Goal: Navigation & Orientation: Find specific page/section

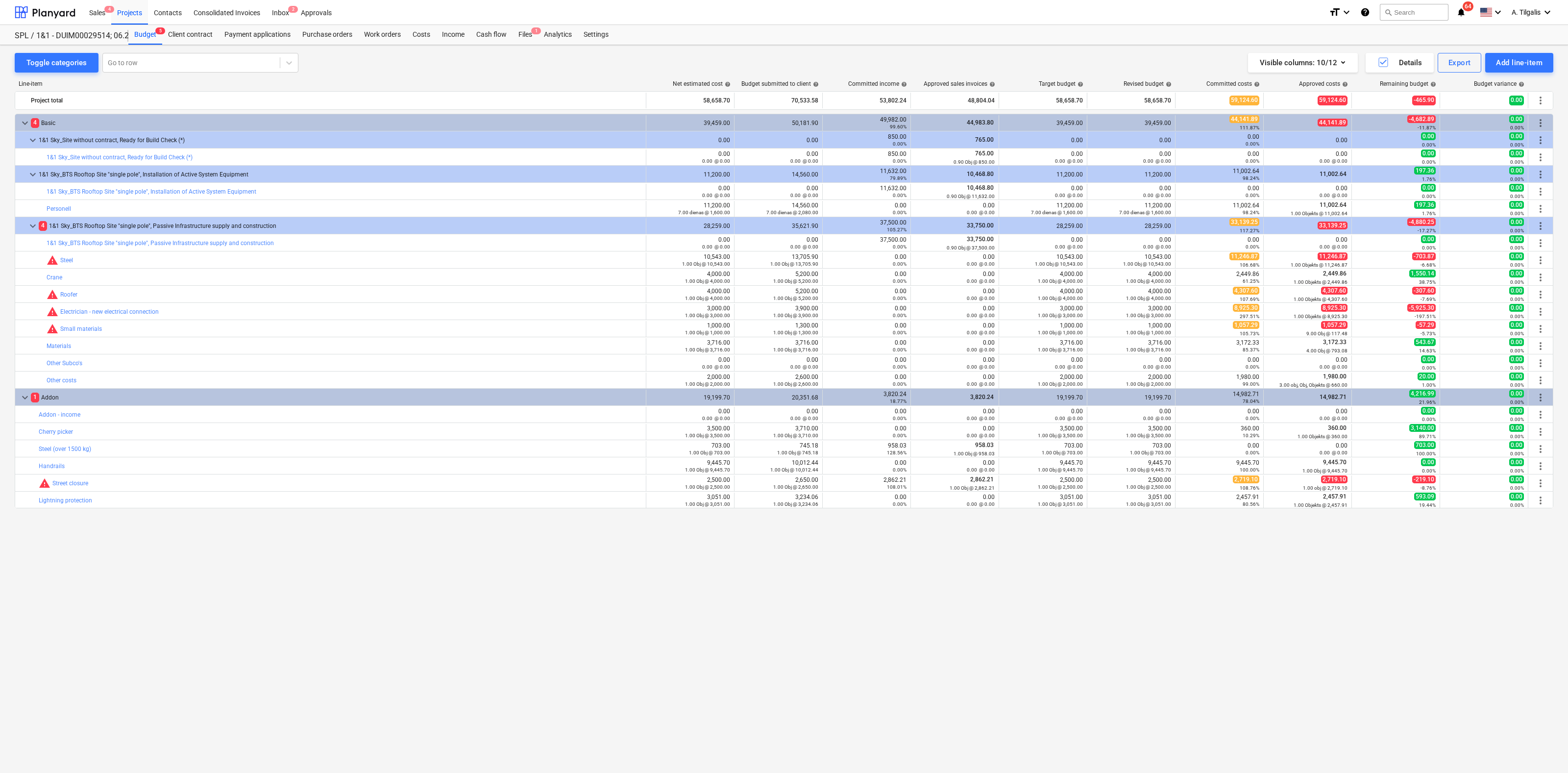
click at [119, 10] on div "Projects" at bounding box center [130, 12] width 37 height 25
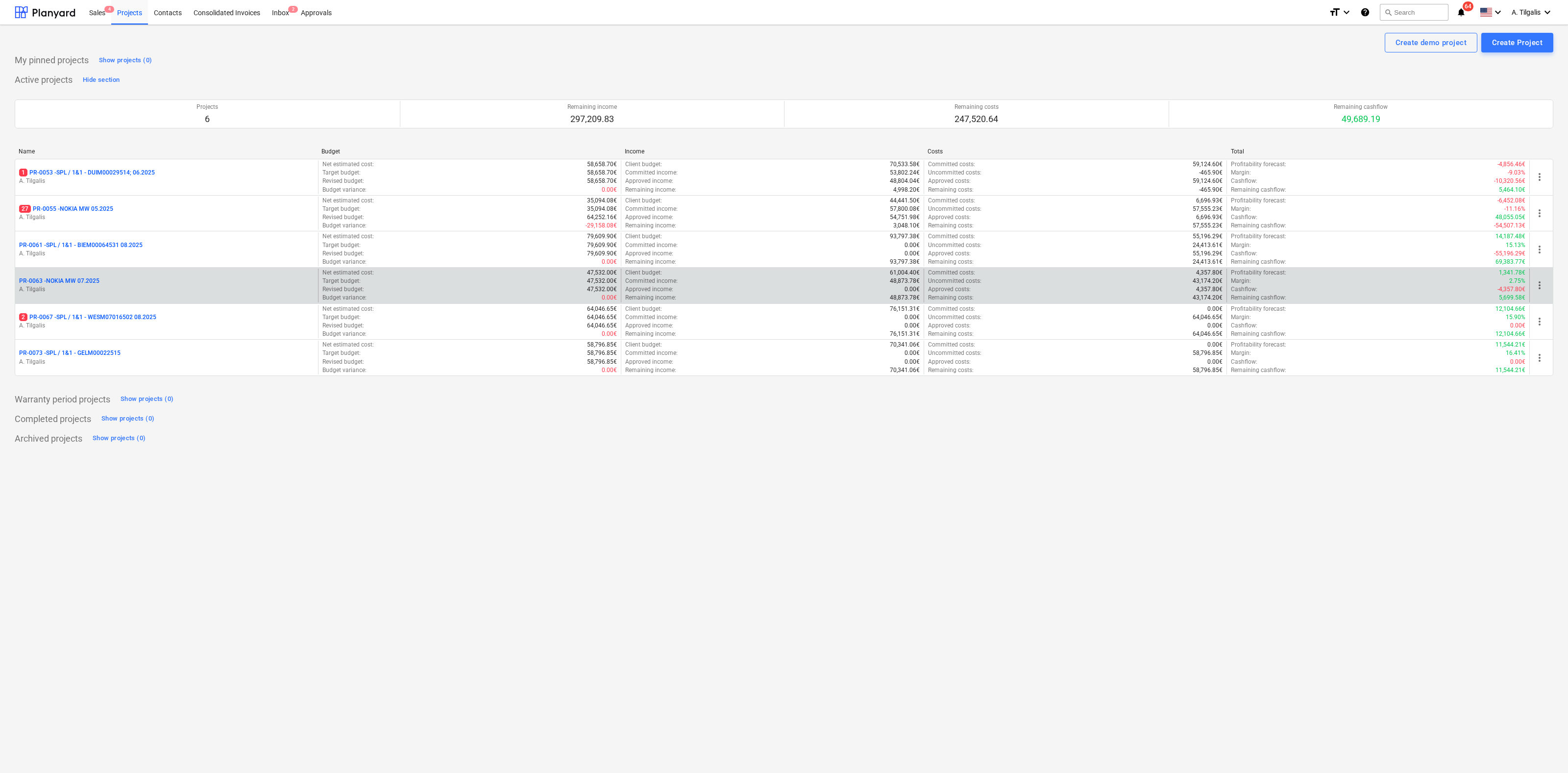
click at [87, 278] on p "PR-0063 - NOKIA MW 07.2025" at bounding box center [59, 281] width 80 height 8
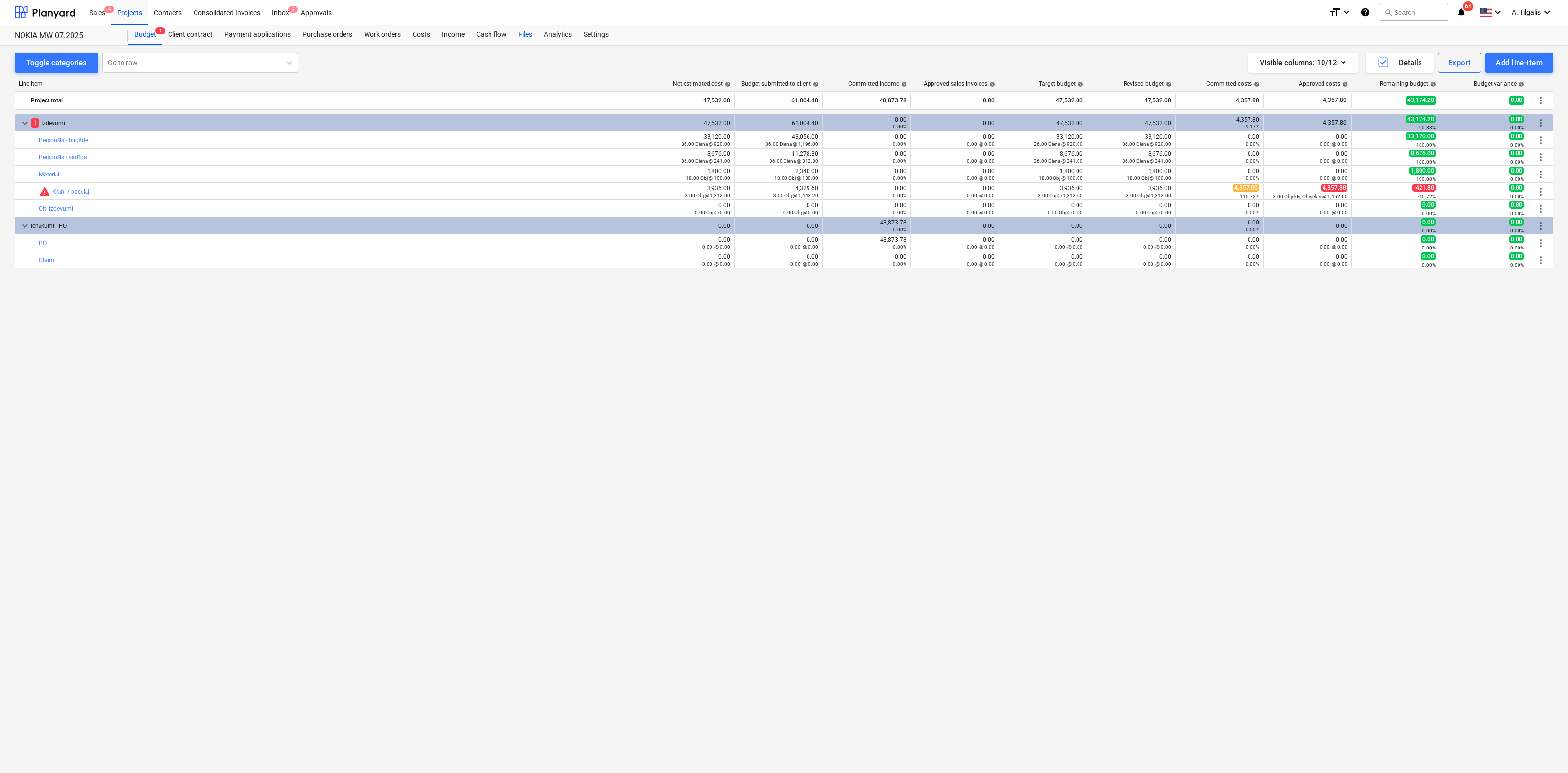
click at [538, 33] on div "Analytics" at bounding box center [558, 35] width 39 height 20
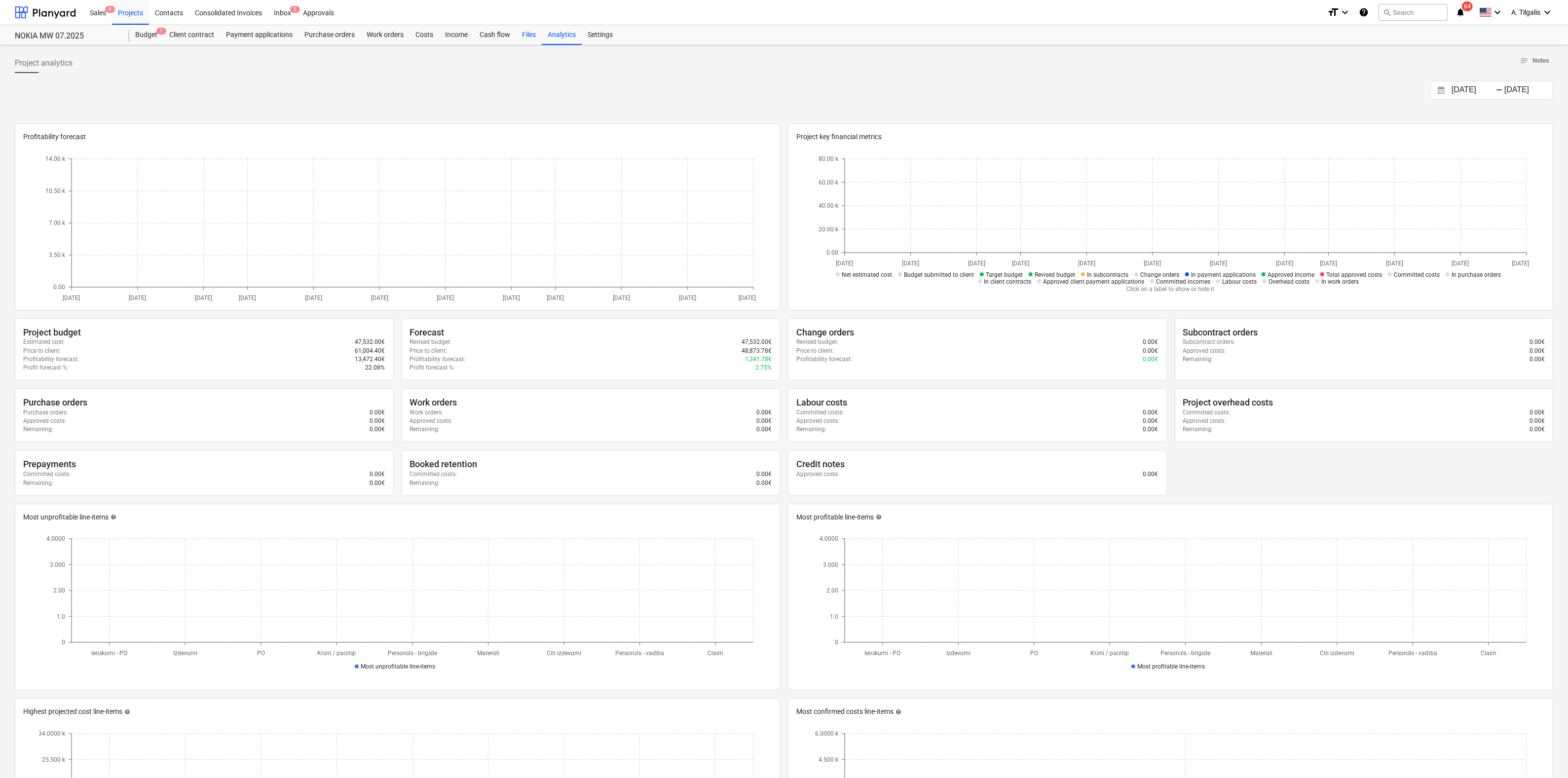
click at [533, 36] on div "Files" at bounding box center [529, 35] width 26 height 20
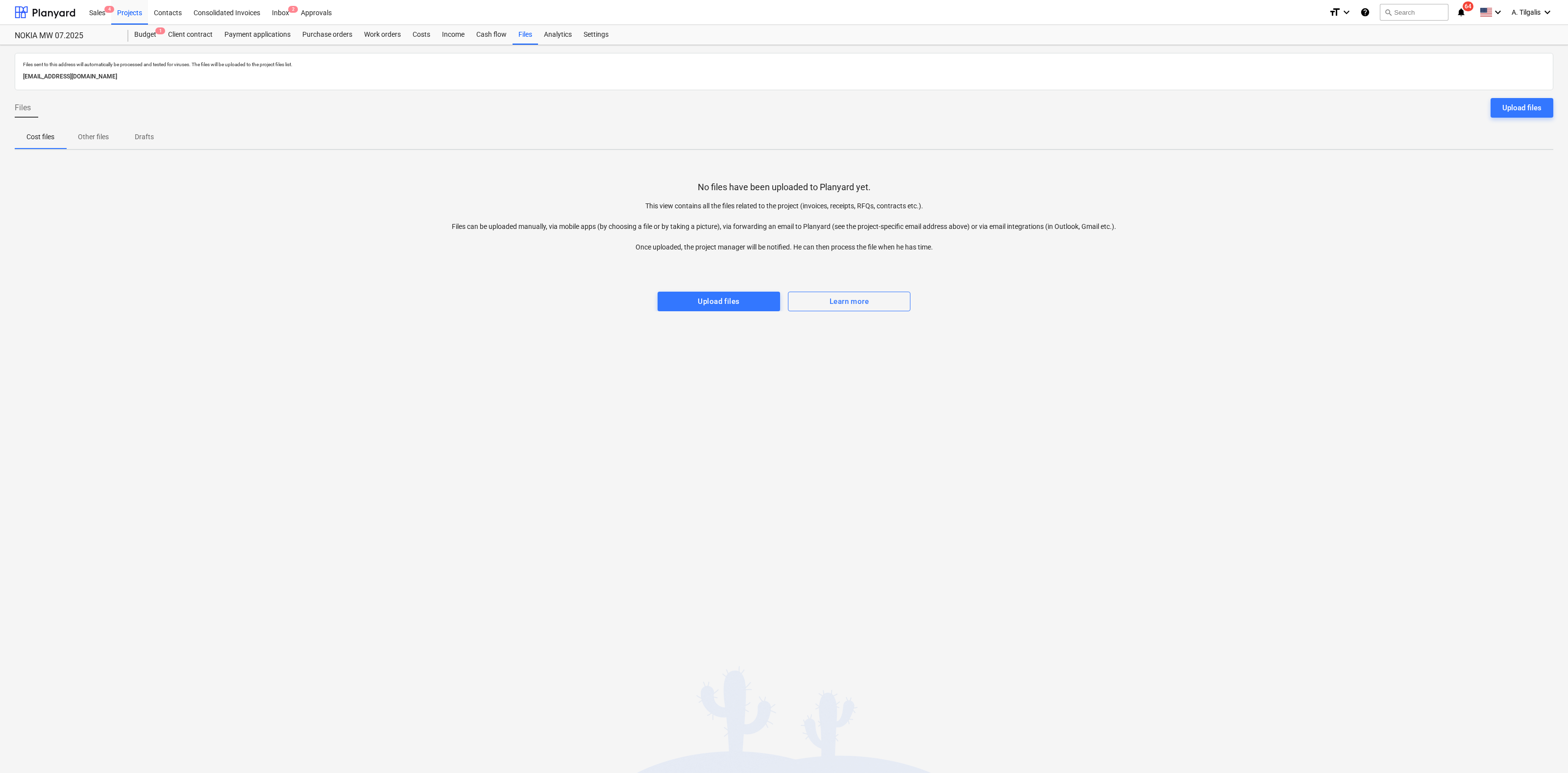
click at [92, 139] on p "Other files" at bounding box center [93, 137] width 31 height 10
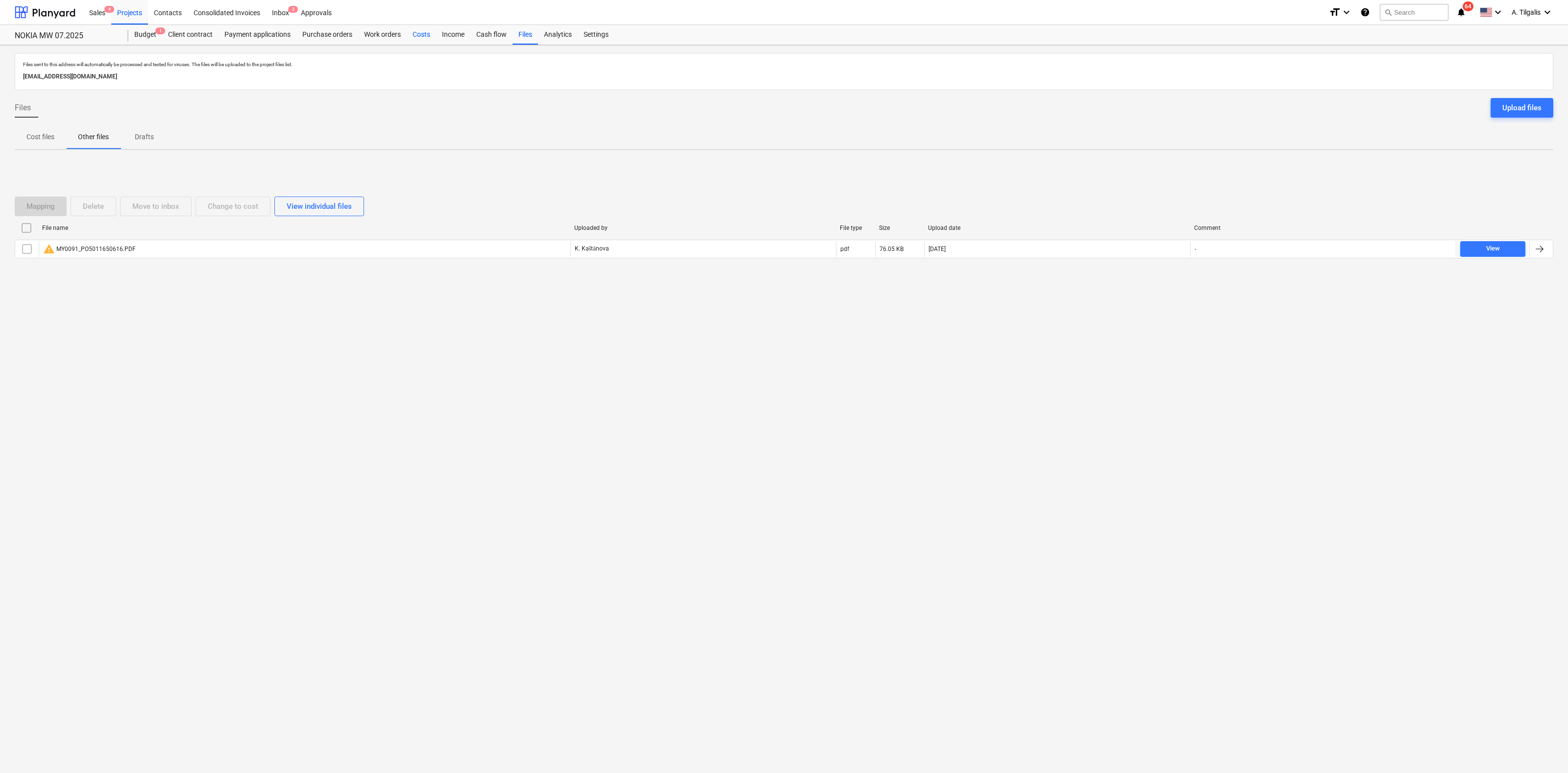
click at [419, 33] on div "Costs" at bounding box center [421, 35] width 29 height 20
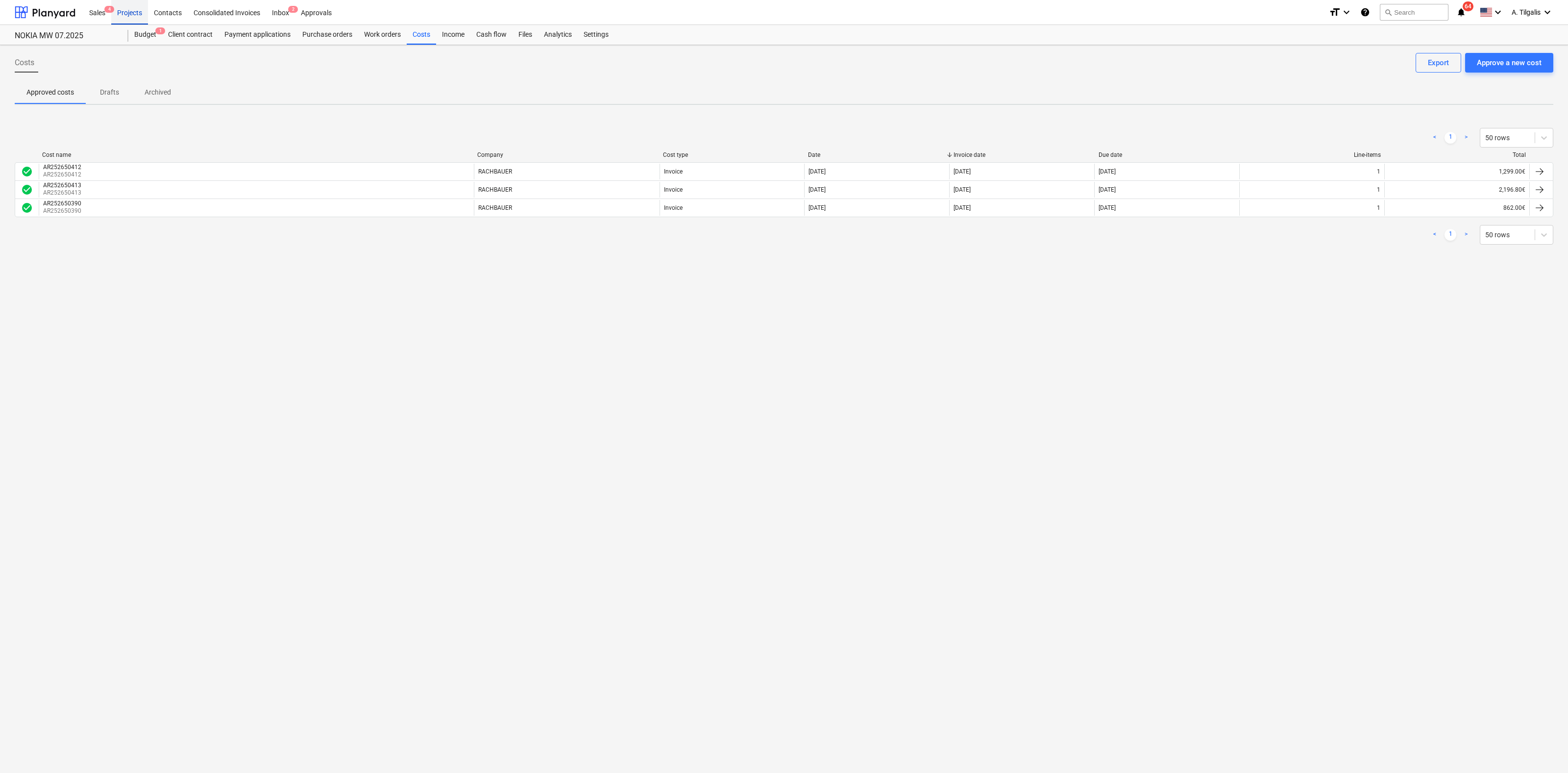
click at [134, 13] on div "Projects" at bounding box center [130, 12] width 37 height 25
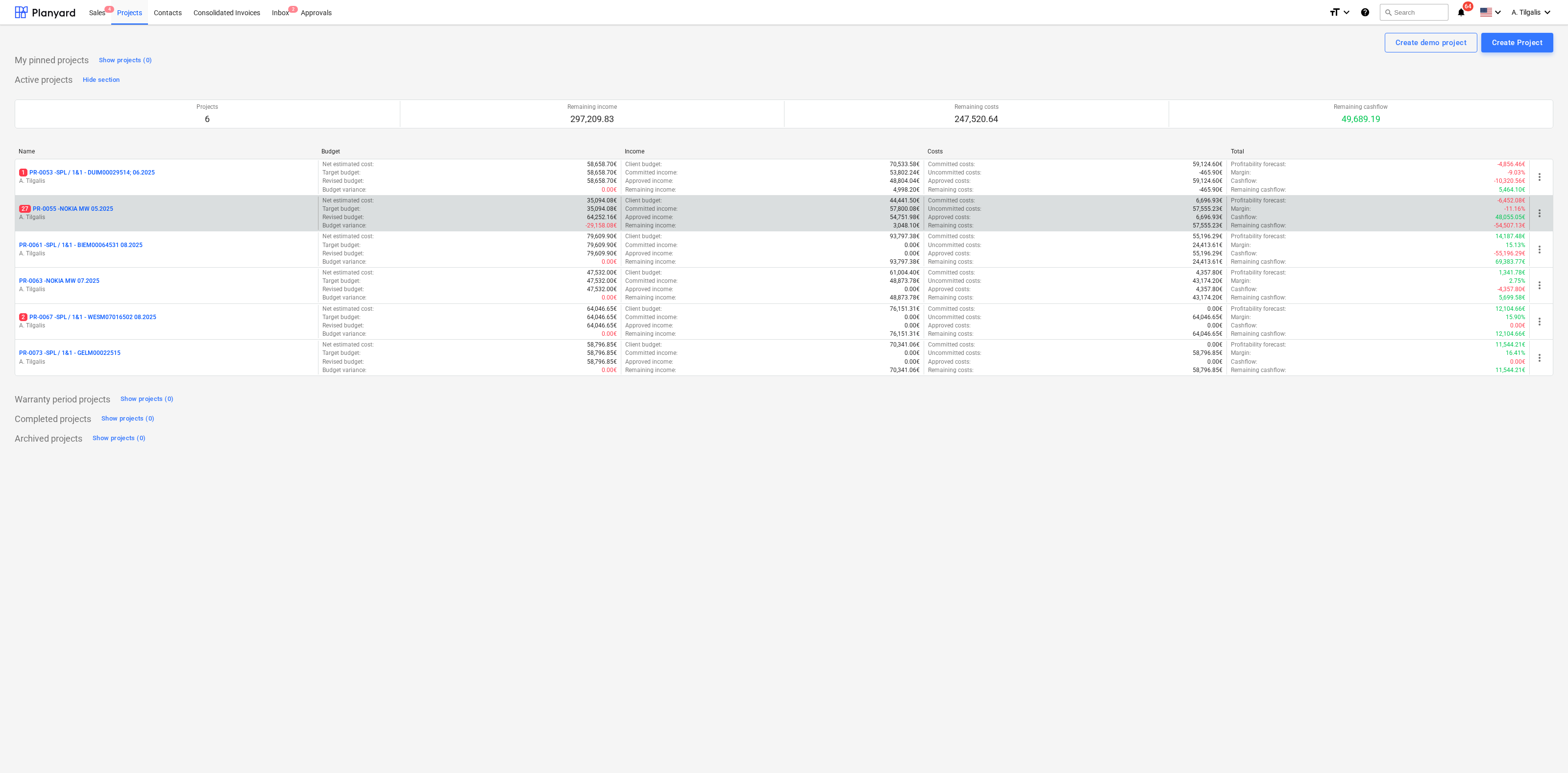
click at [99, 209] on p "27 PR-0055 - NOKIA MW 05.2025" at bounding box center [66, 209] width 94 height 8
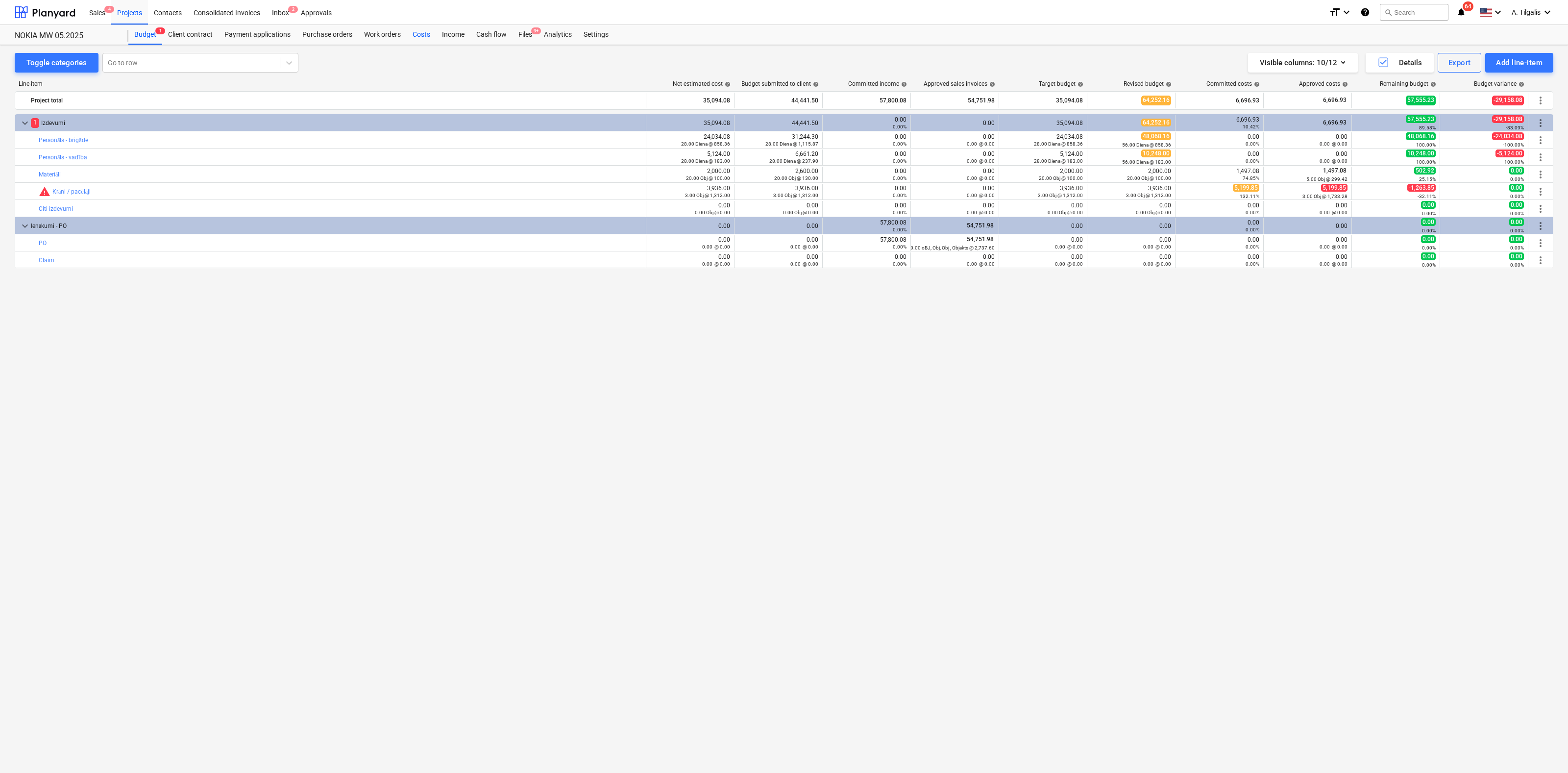
click at [422, 33] on div "Costs" at bounding box center [421, 35] width 29 height 20
